Goal: Task Accomplishment & Management: Manage account settings

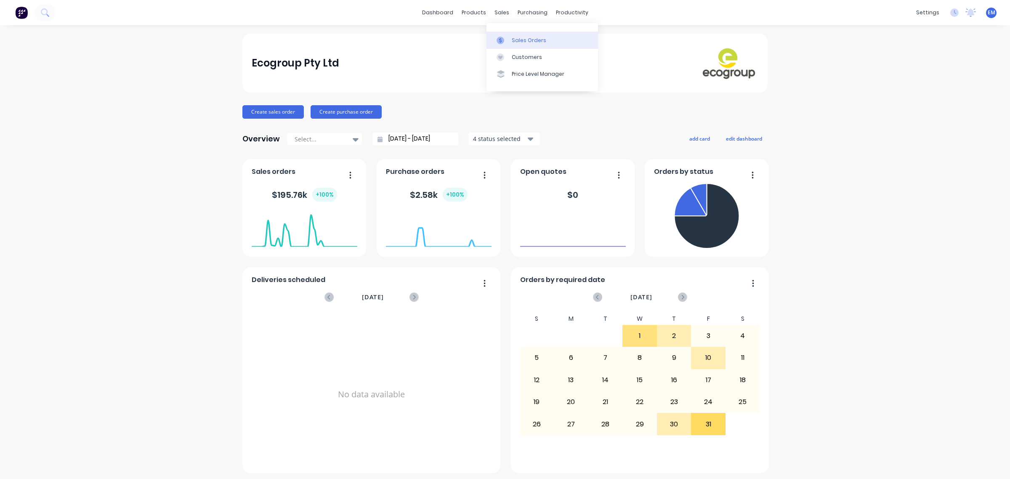
click at [508, 38] on div at bounding box center [503, 41] width 13 height 8
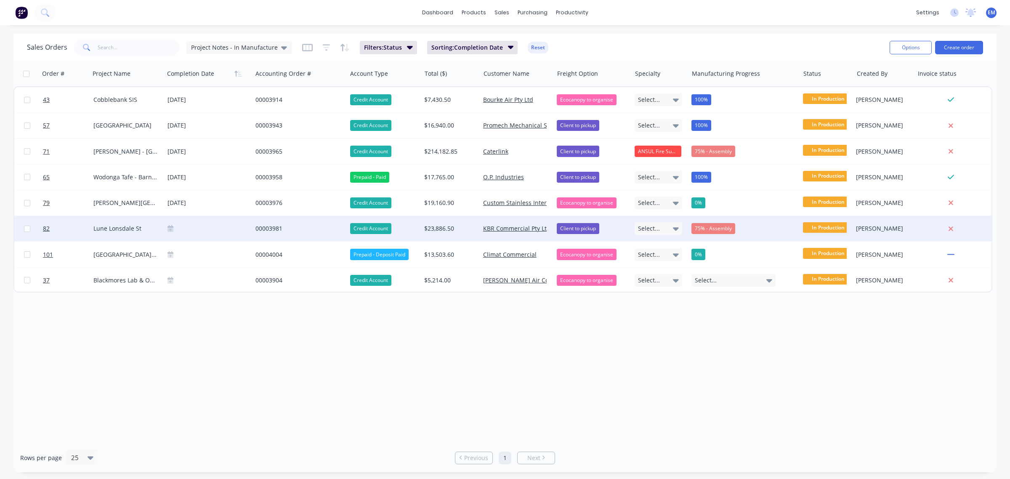
click at [274, 229] on div "00003981" at bounding box center [298, 228] width 84 height 8
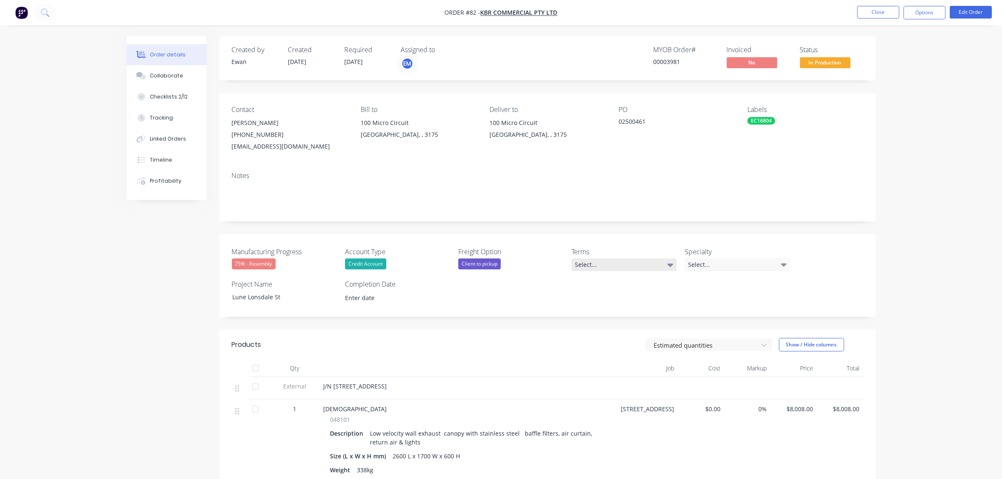
click at [648, 270] on div "Select..." at bounding box center [624, 264] width 105 height 13
click at [633, 321] on div "30 days EOM - Any orders exceeding your approved credit limit will require prep…" at bounding box center [622, 316] width 88 height 11
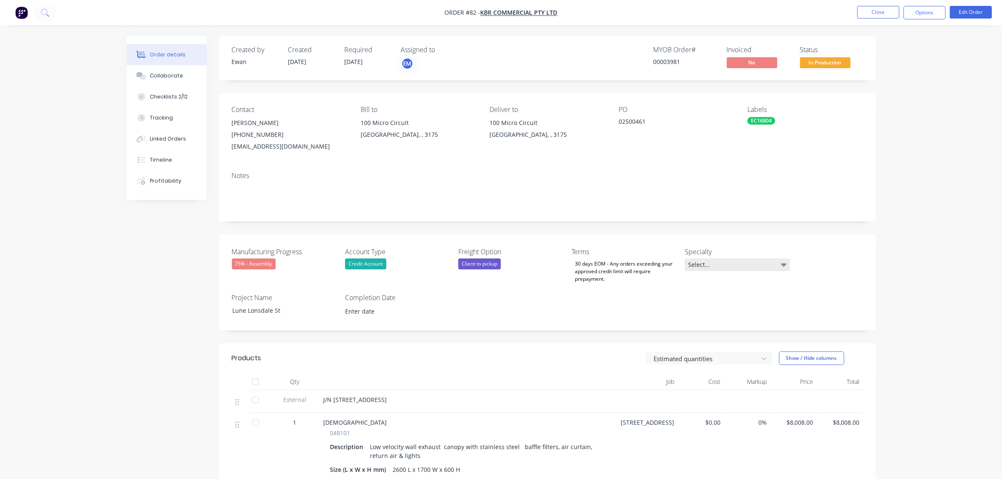
click at [701, 266] on div "Select..." at bounding box center [737, 264] width 105 height 13
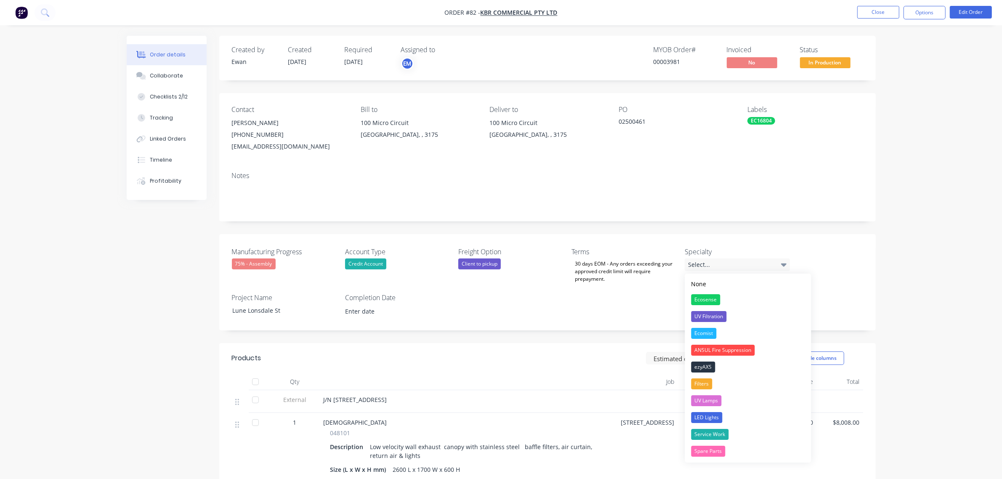
click at [837, 270] on div "Manufacturing Progress 75% - Assembly Account Type Credit Account Freight Optio…" at bounding box center [547, 282] width 657 height 96
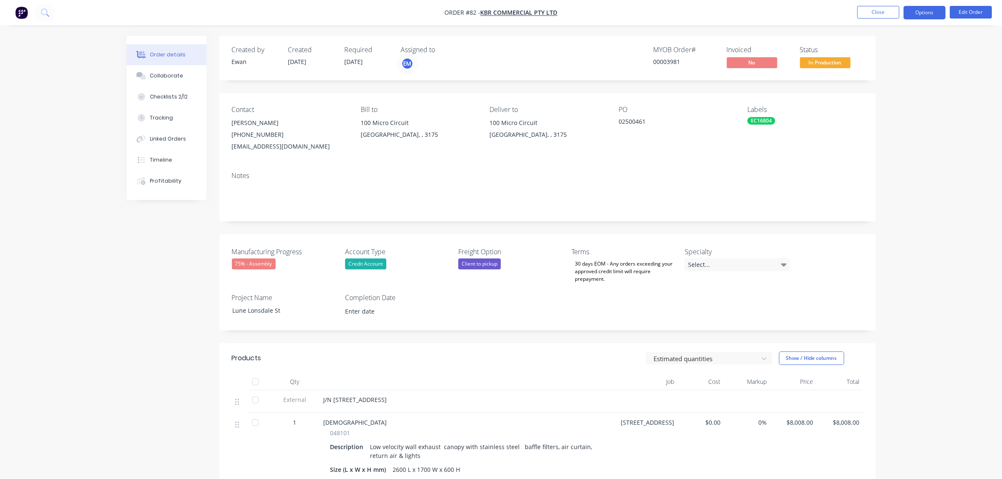
click at [925, 15] on button "Options" at bounding box center [925, 12] width 42 height 13
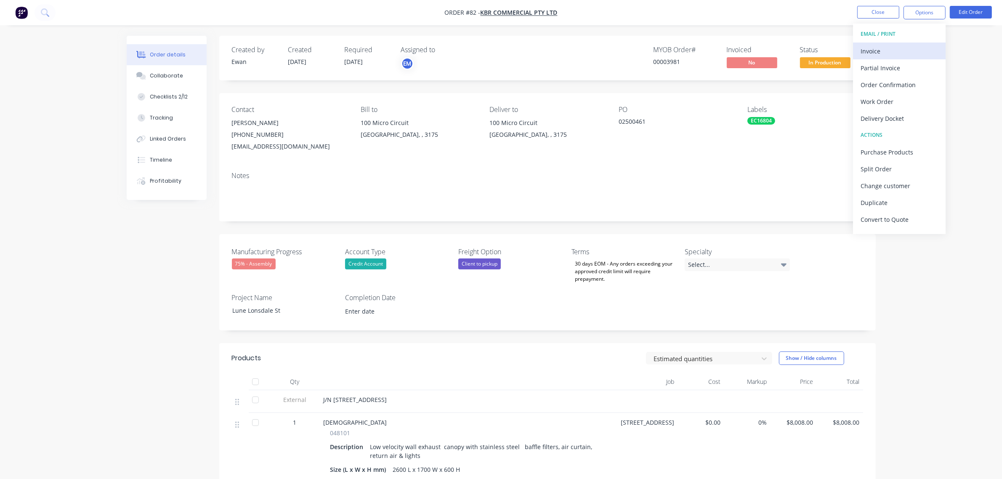
click at [905, 51] on div "Invoice" at bounding box center [899, 51] width 77 height 12
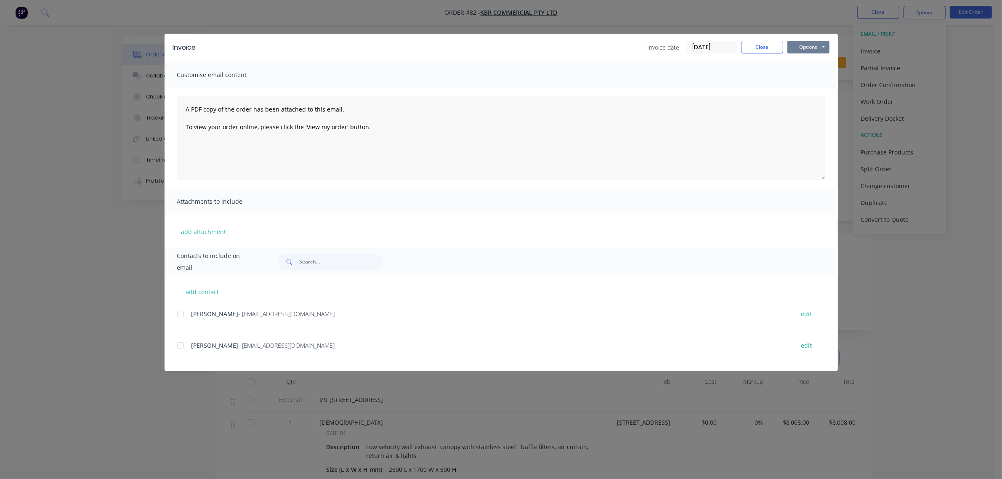
click at [819, 48] on button "Options" at bounding box center [809, 47] width 42 height 13
click at [814, 76] on button "Print" at bounding box center [815, 76] width 54 height 14
click at [767, 45] on button "Close" at bounding box center [762, 47] width 42 height 13
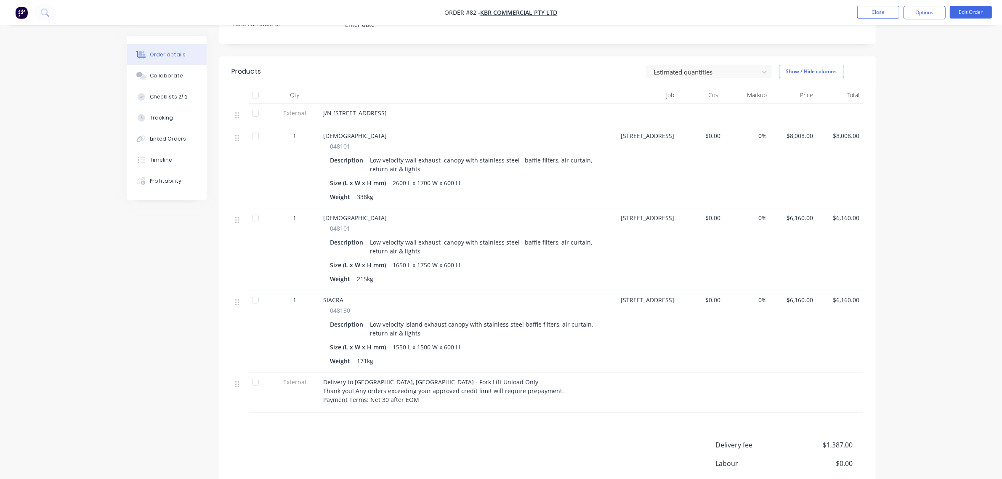
scroll to position [263, 0]
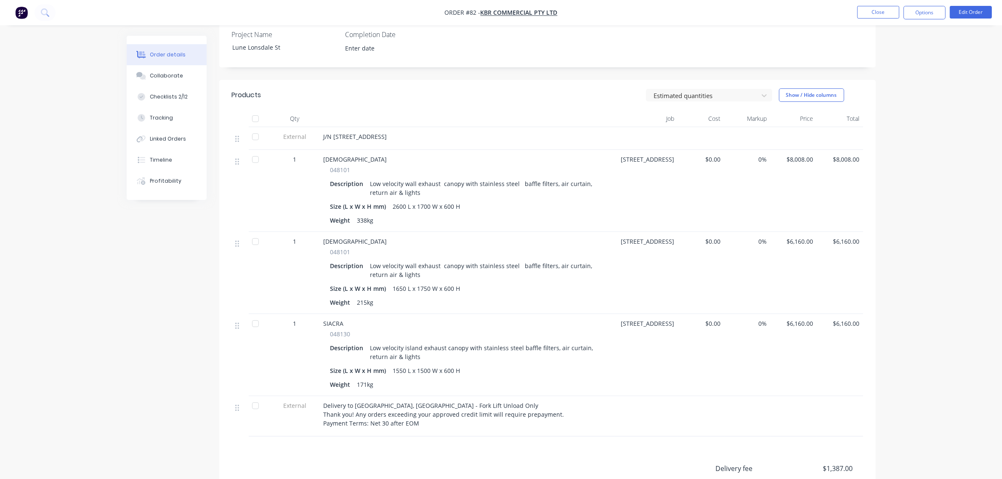
click at [341, 416] on span "Delivery to [GEOGRAPHIC_DATA], [GEOGRAPHIC_DATA] - Fork Lift Unload Only Thank …" at bounding box center [444, 415] width 241 height 26
click at [968, 8] on button "Edit Order" at bounding box center [971, 12] width 42 height 13
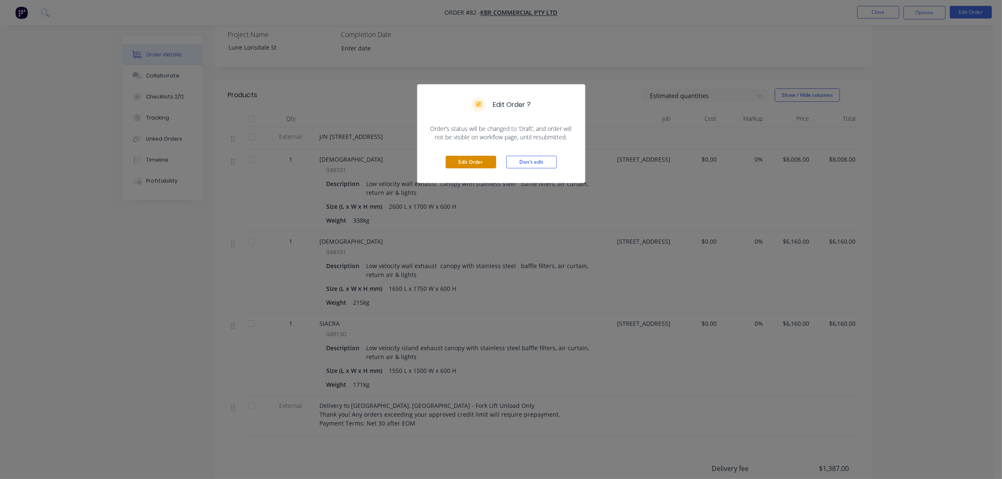
click at [474, 158] on button "Edit Order" at bounding box center [471, 162] width 51 height 13
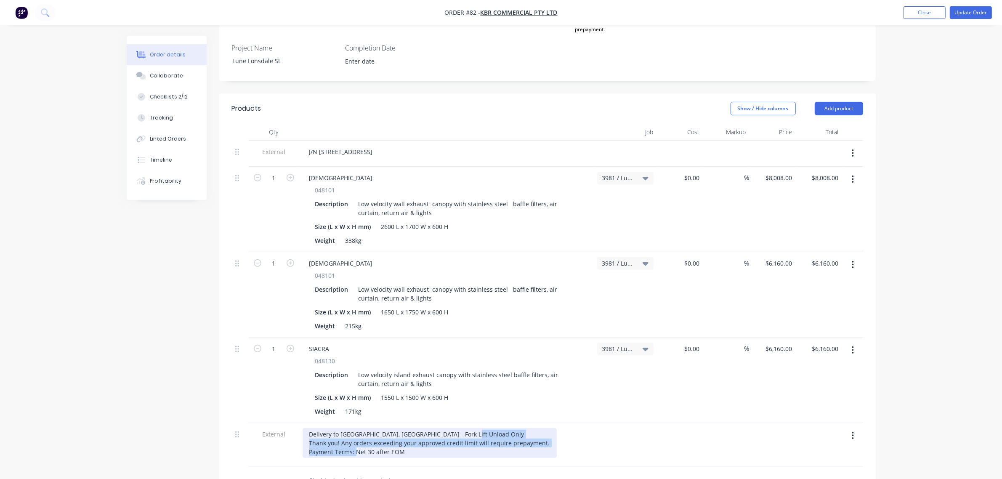
drag, startPoint x: 409, startPoint y: 440, endPoint x: 310, endPoint y: 434, distance: 98.7
click at [310, 434] on div "Delivery to [GEOGRAPHIC_DATA], [GEOGRAPHIC_DATA] - Fork Lift Unload Only Thank …" at bounding box center [430, 443] width 254 height 30
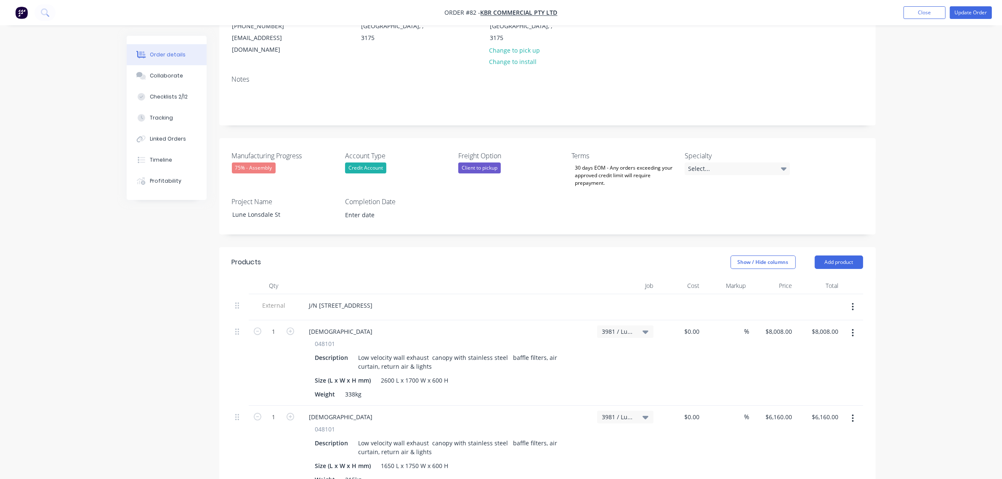
scroll to position [105, 0]
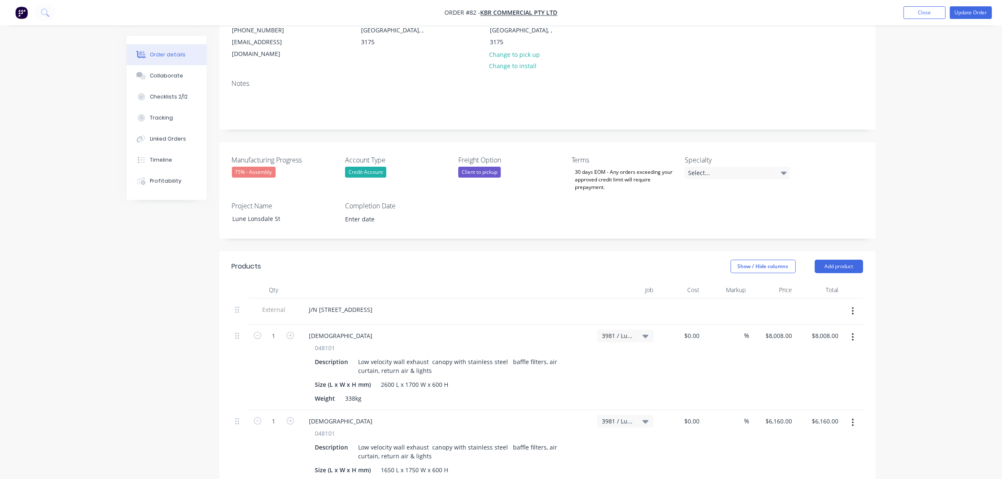
click at [418, 234] on div "Created by [PERSON_NAME] Created [DATE] Required [DATE] Assigned to EM MYOB Ord…" at bounding box center [547, 382] width 657 height 902
click at [232, 213] on div "Lune Lonsdale St" at bounding box center [278, 219] width 105 height 12
click at [854, 306] on icon "button" at bounding box center [853, 310] width 2 height 9
click at [859, 342] on button "Delete" at bounding box center [823, 349] width 80 height 17
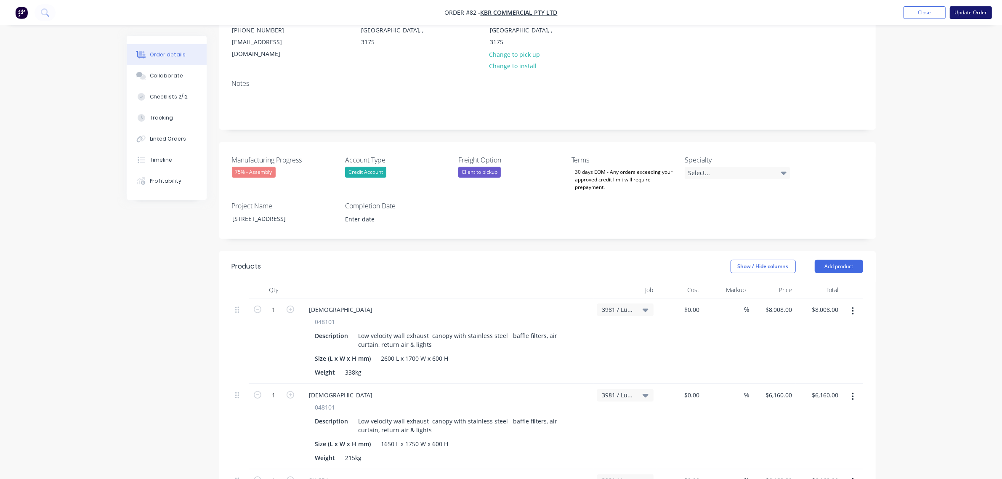
click at [965, 9] on button "Update Order" at bounding box center [971, 12] width 42 height 13
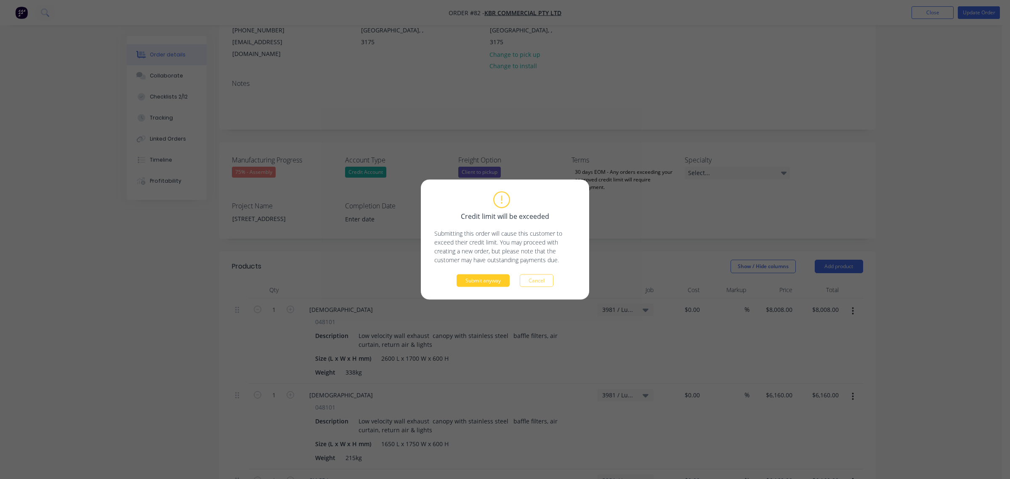
click at [495, 283] on button "Submit anyway" at bounding box center [483, 280] width 53 height 13
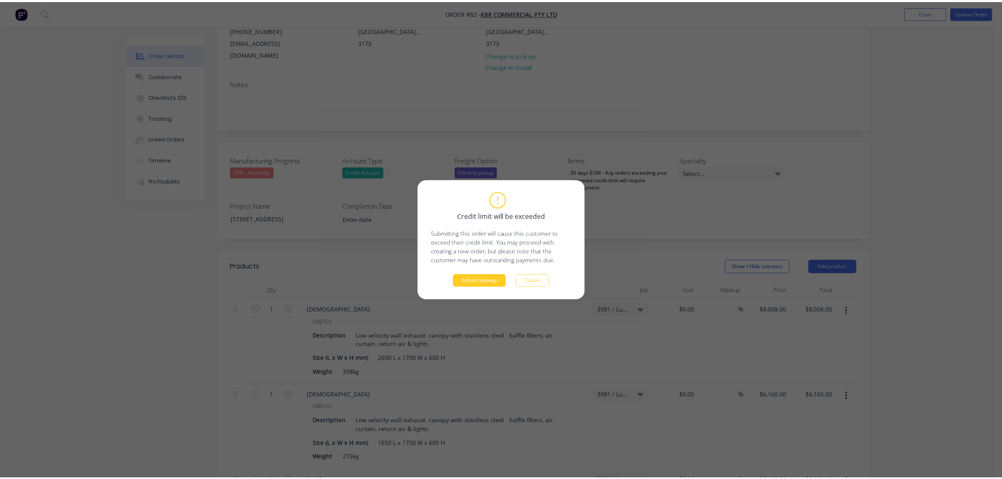
scroll to position [104, 0]
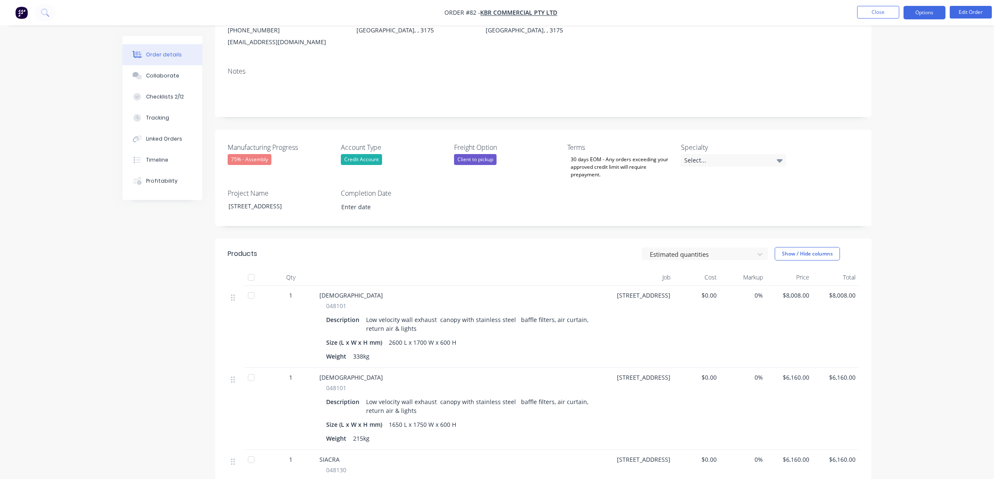
click at [925, 15] on button "Options" at bounding box center [925, 12] width 42 height 13
click at [899, 53] on div "Invoice" at bounding box center [899, 51] width 77 height 12
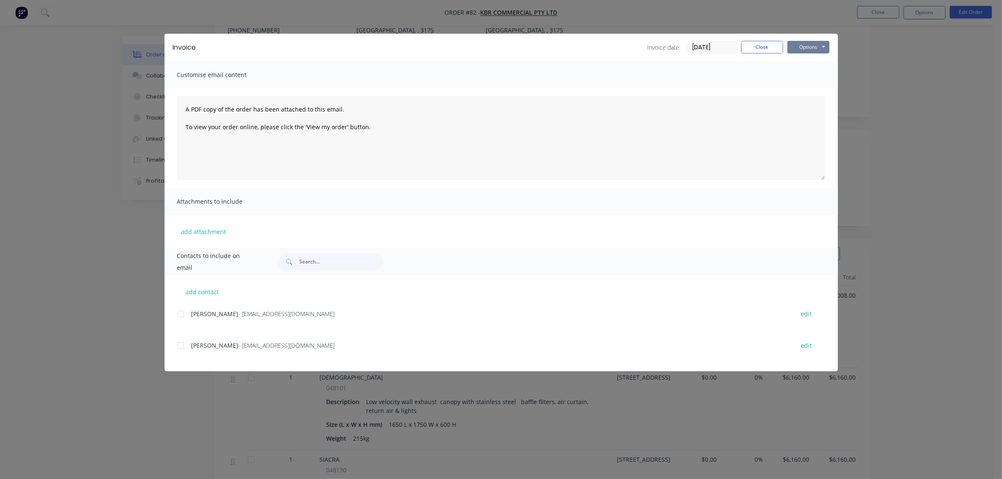
click at [811, 43] on button "Options" at bounding box center [809, 47] width 42 height 13
click at [807, 79] on button "Print" at bounding box center [815, 76] width 54 height 14
